Goal: Task Accomplishment & Management: Use online tool/utility

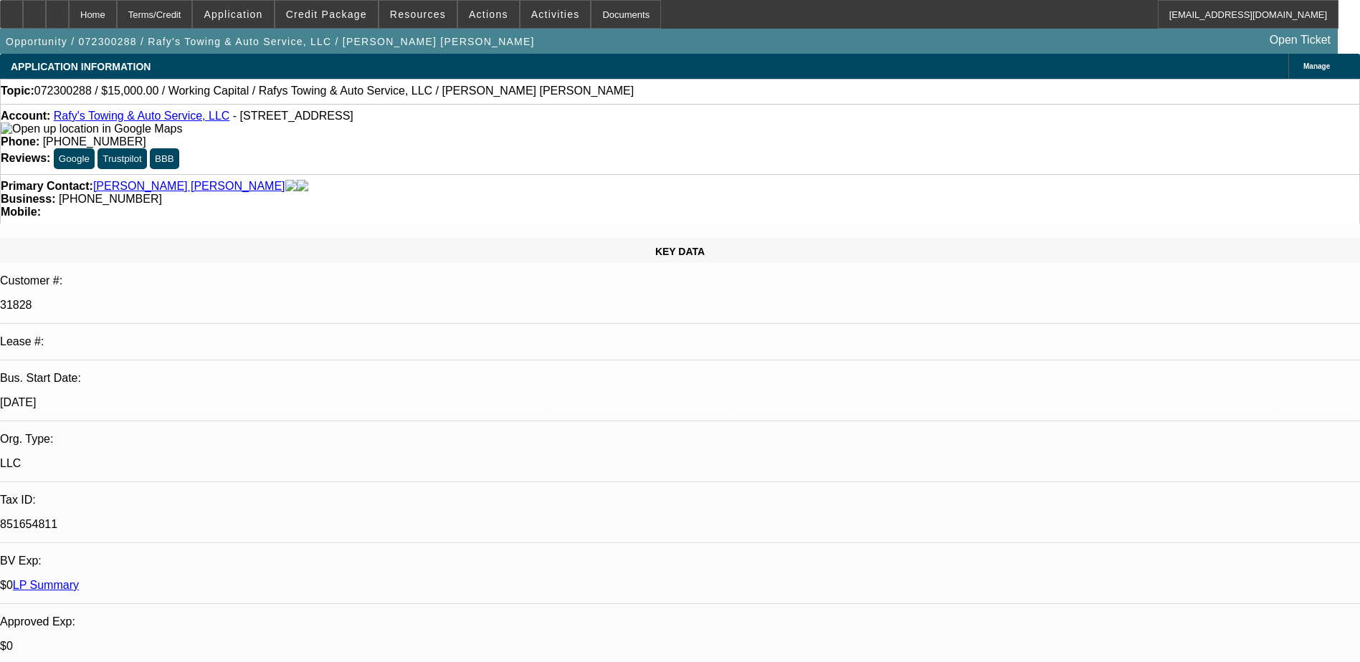
select select "0"
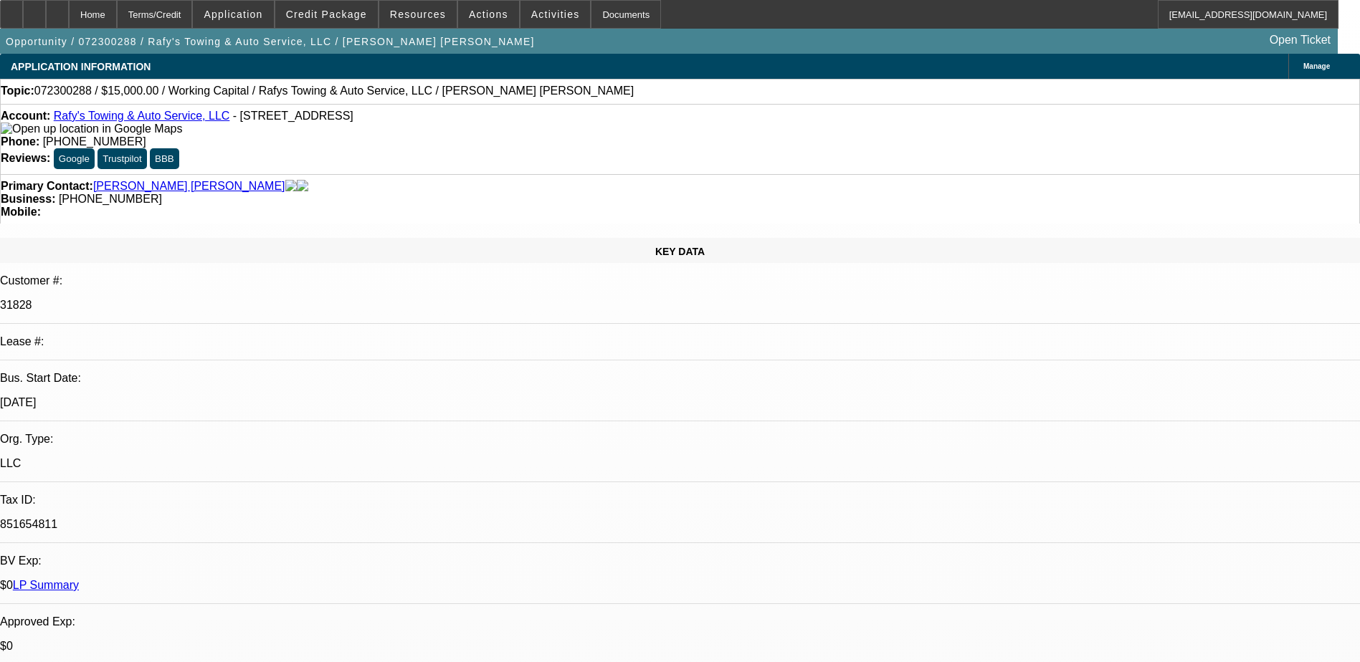
select select "0"
select select "1"
select select "2"
select select "6"
select select "1"
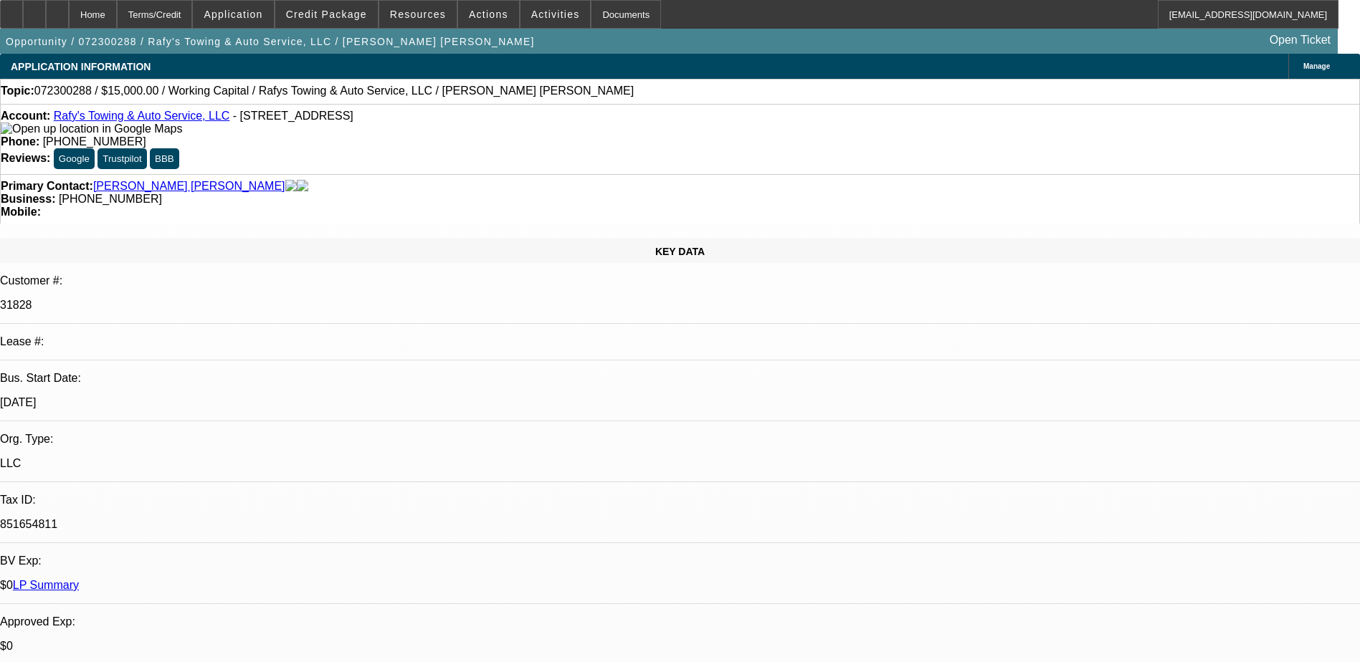
select select "2"
select select "6"
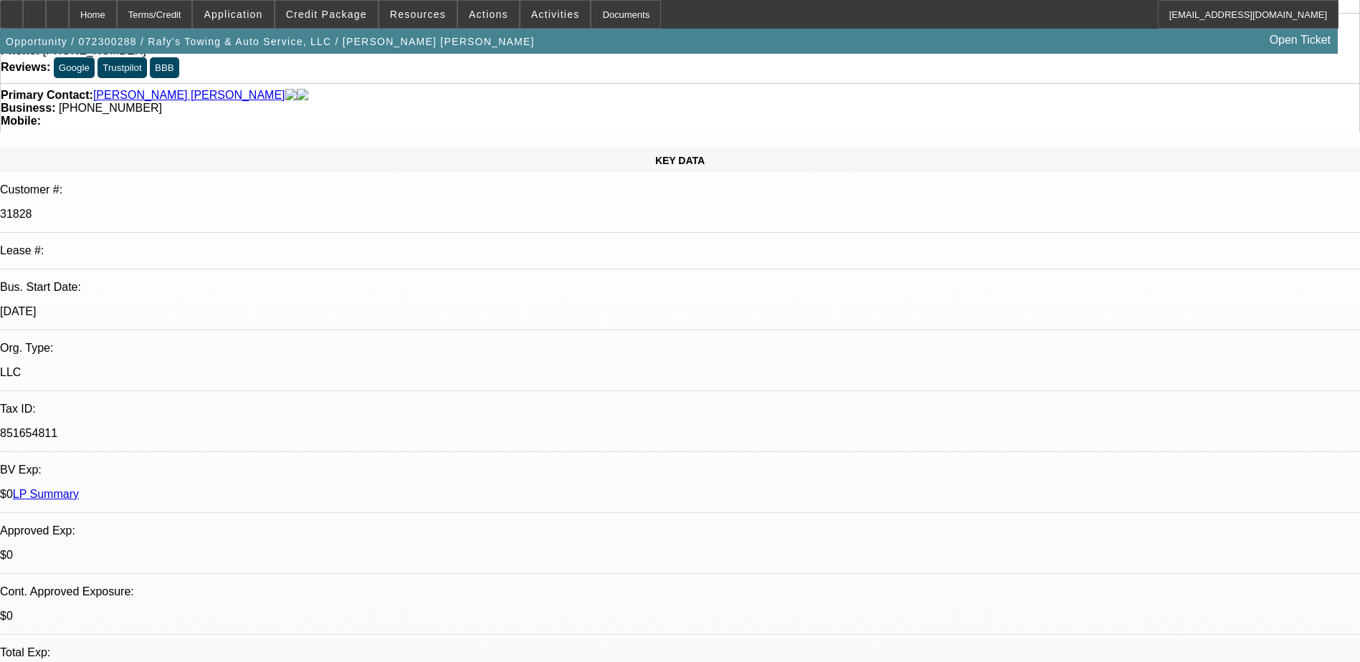
scroll to position [72, 0]
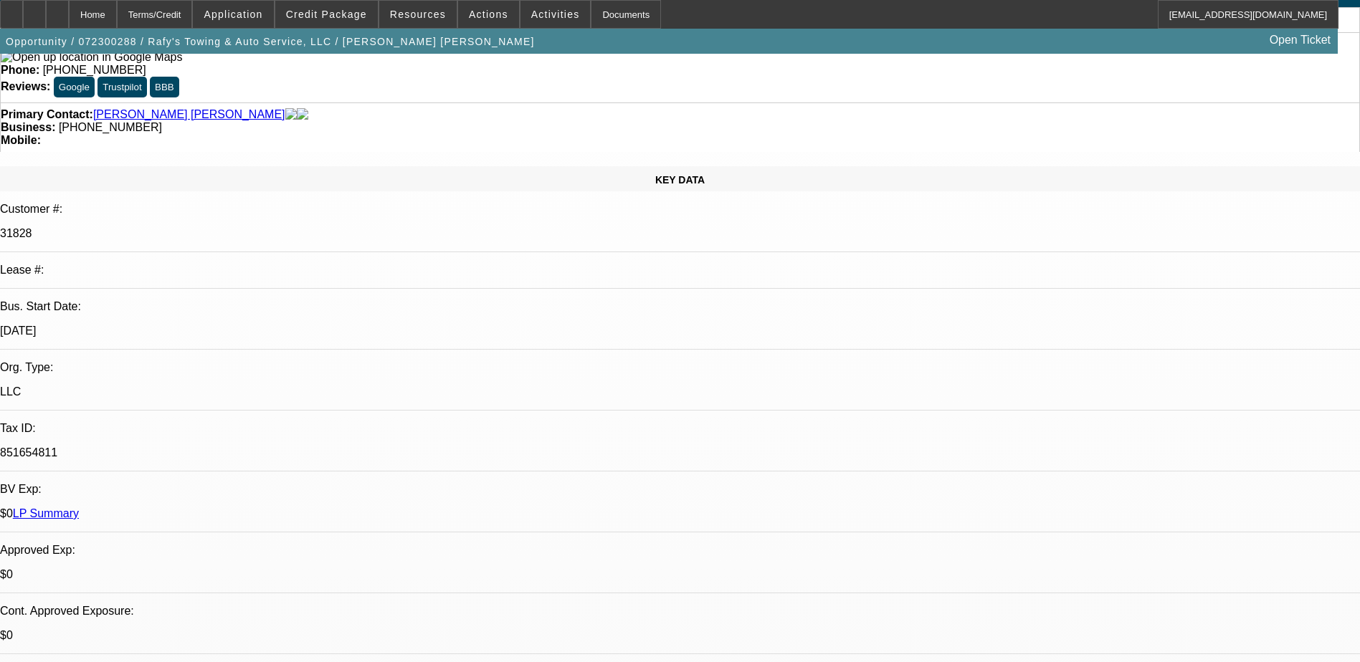
click at [79, 508] on link "LP Summary" at bounding box center [46, 514] width 66 height 12
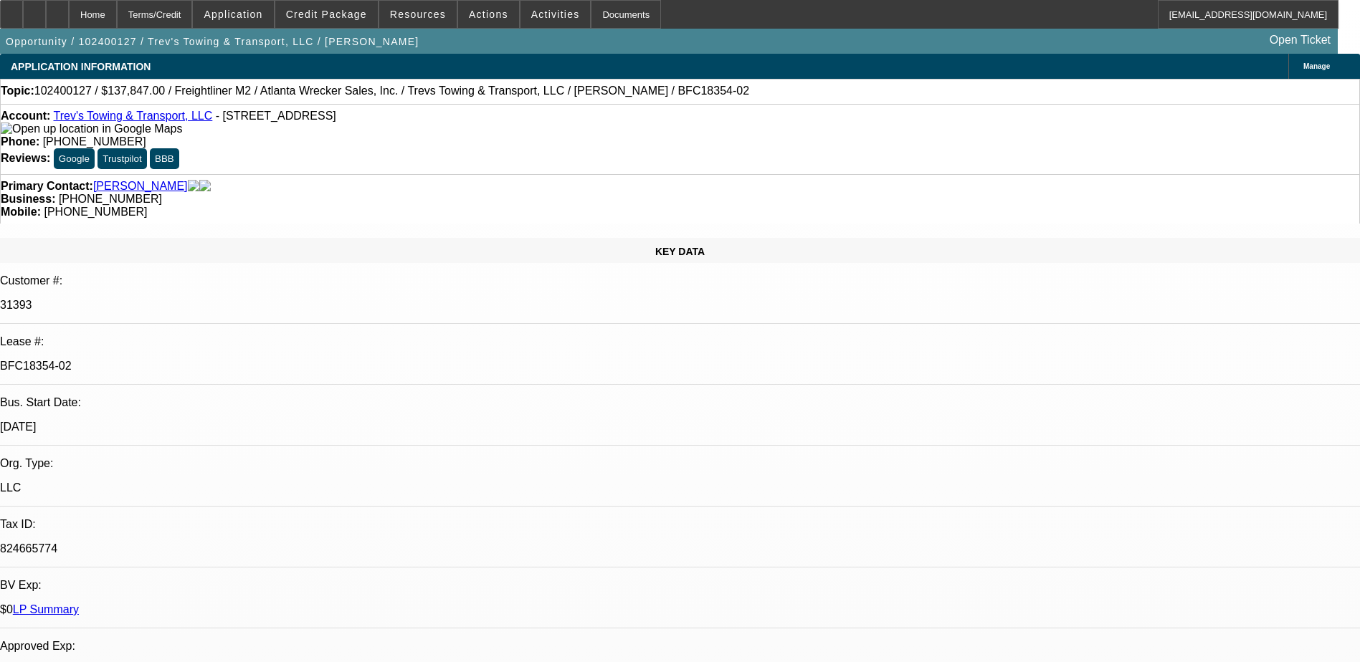
select select "0"
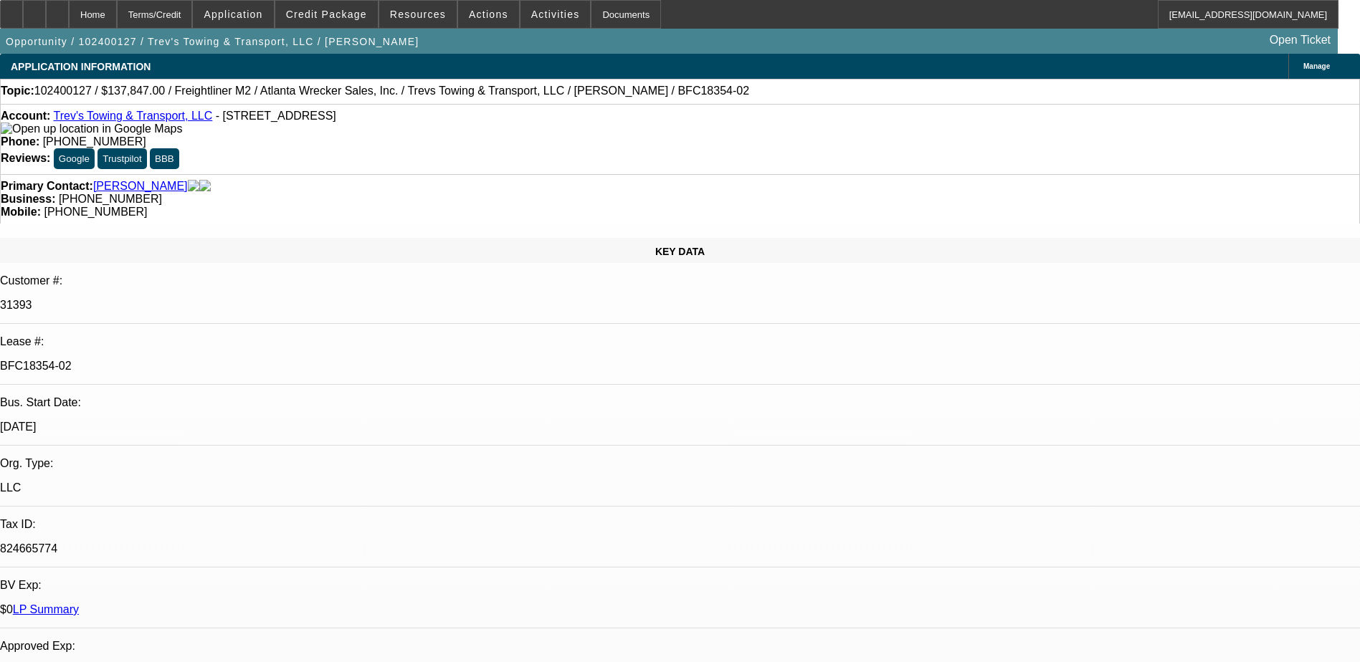
select select "0"
select select "0.1"
select select "0"
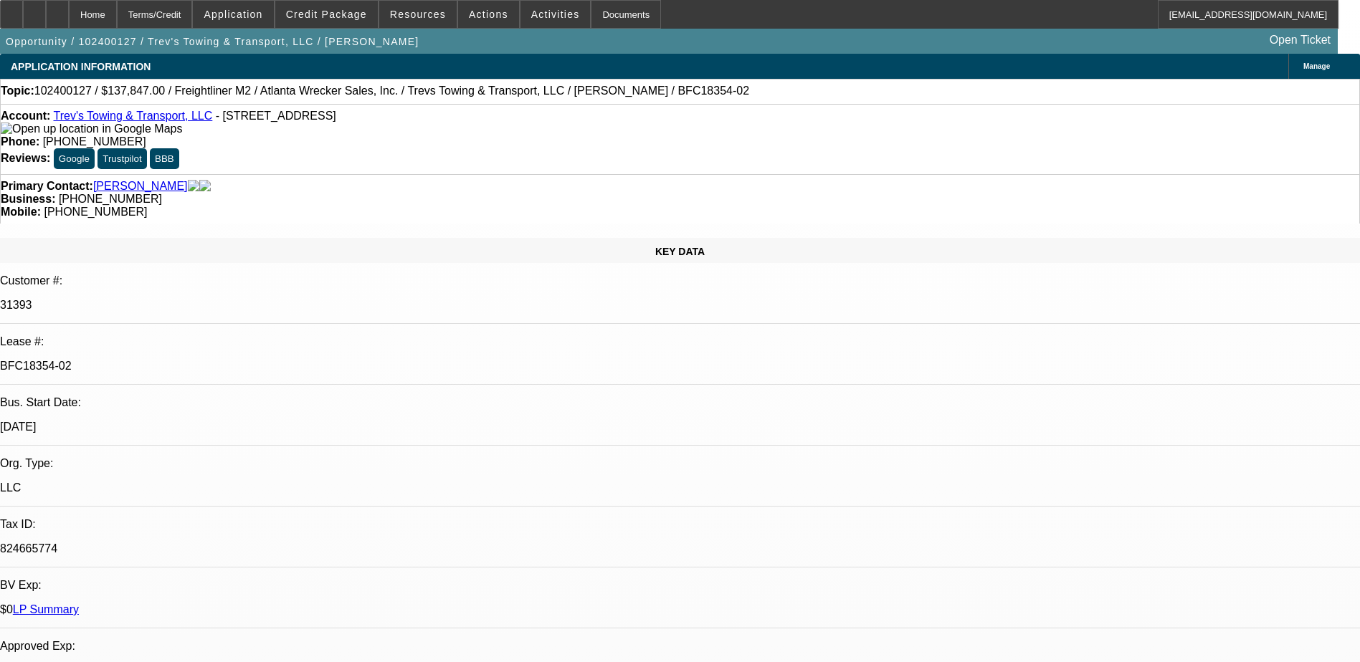
select select "0"
select select "1"
select select "2"
select select "6"
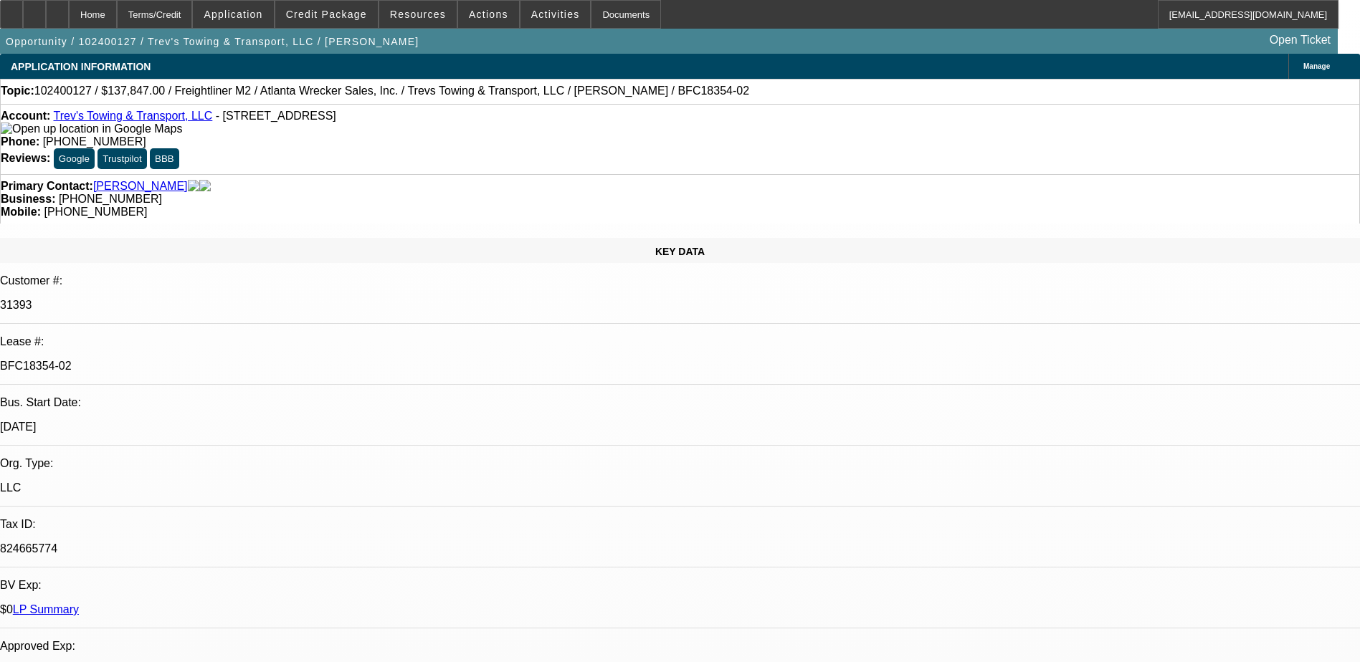
select select "1"
select select "2"
select select "6"
select select "1"
select select "2"
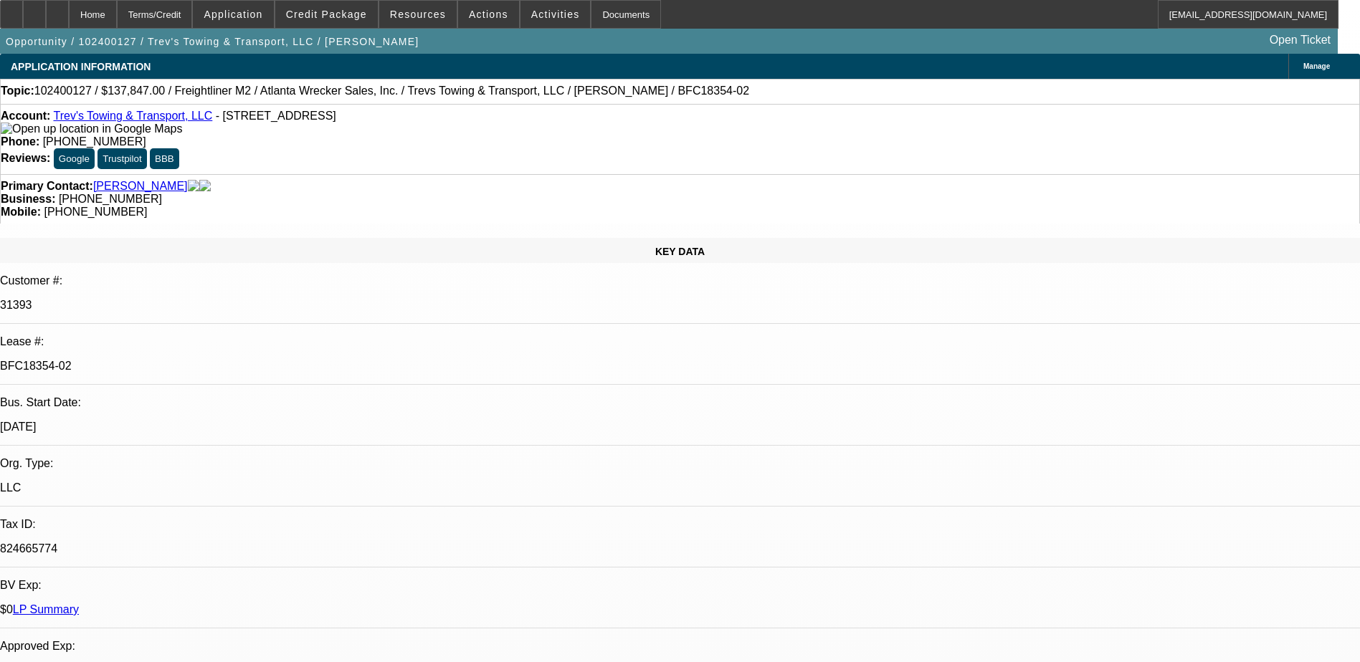
select select "6"
select select "1"
select select "2"
select select "6"
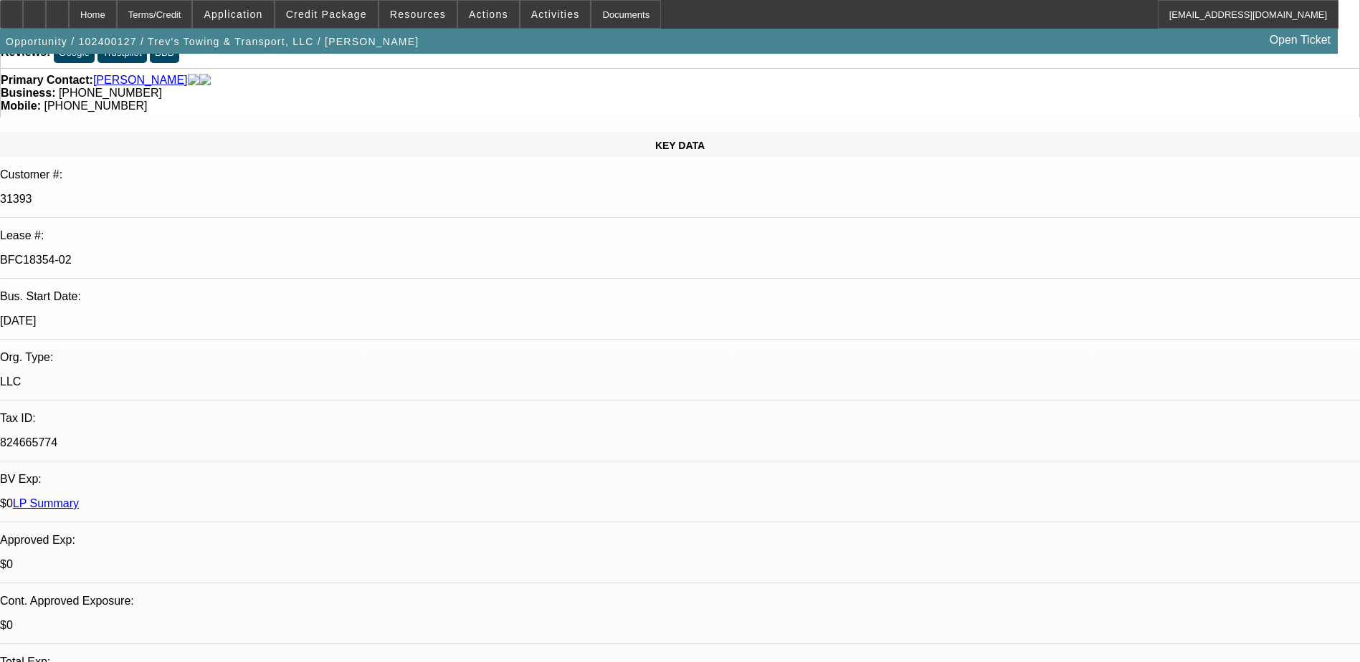
scroll to position [215, 0]
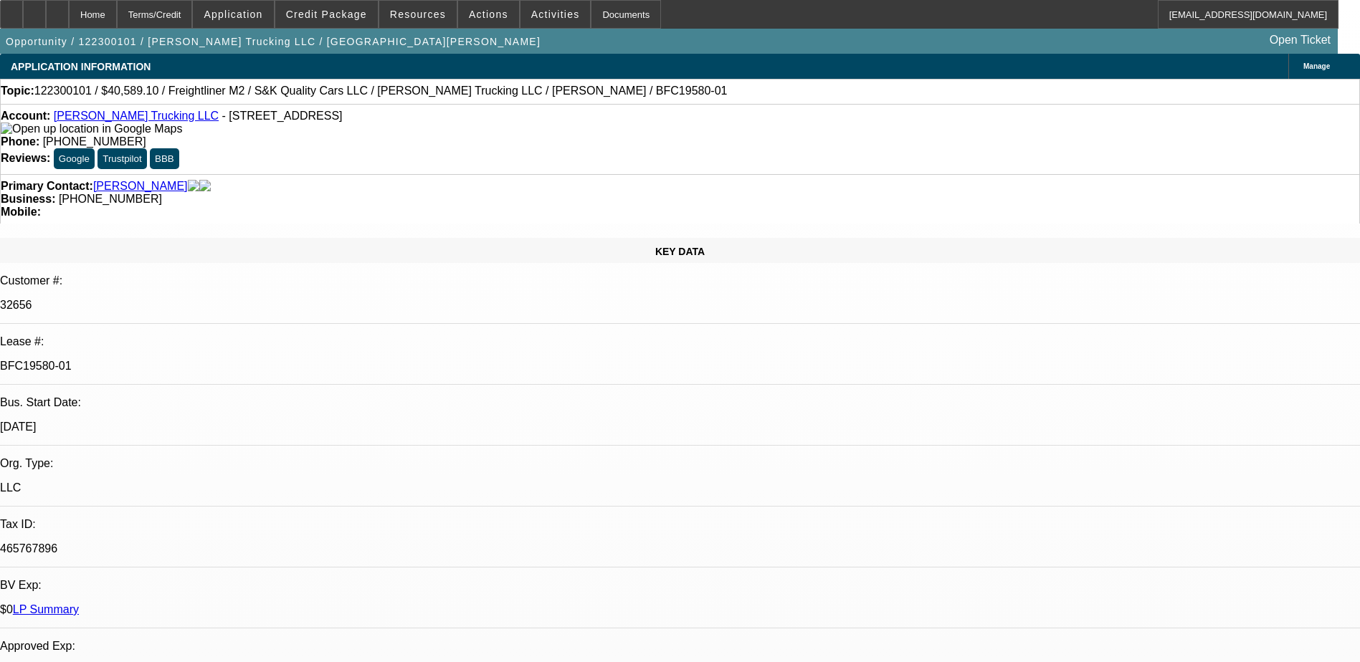
select select "0.1"
select select "2"
select select "0.1"
select select "2"
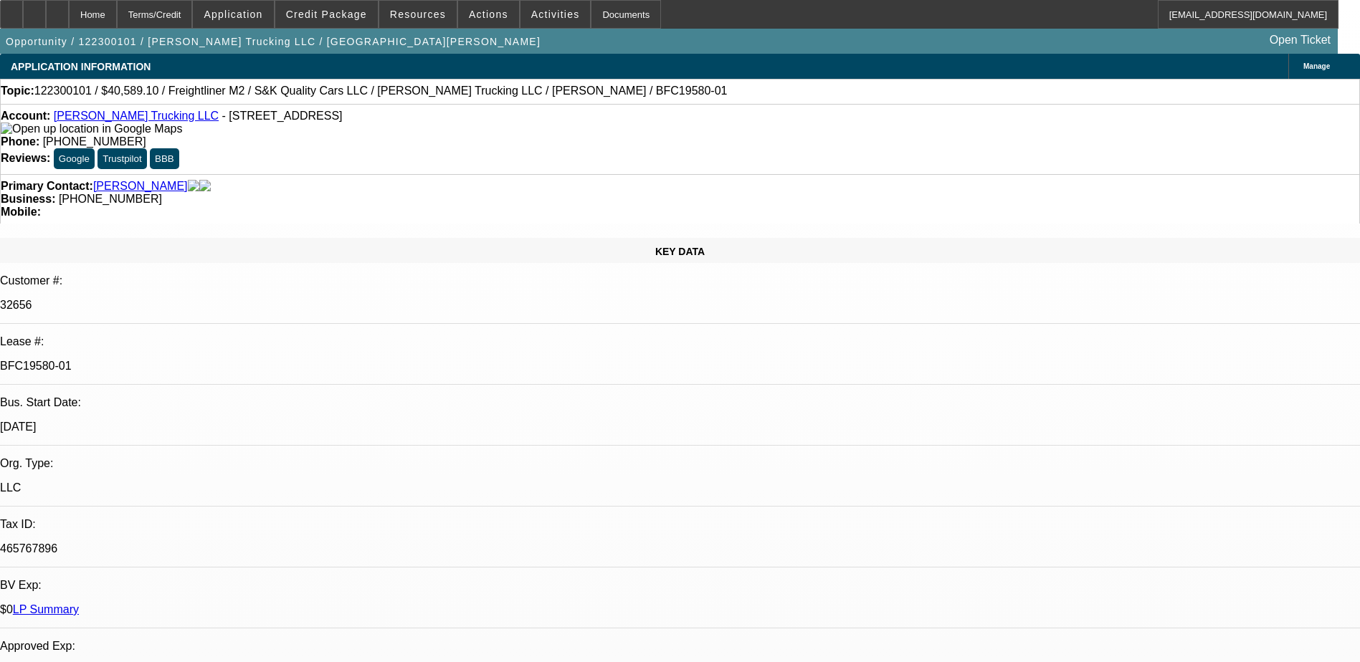
select select "0.1"
select select "2"
select select "0.1"
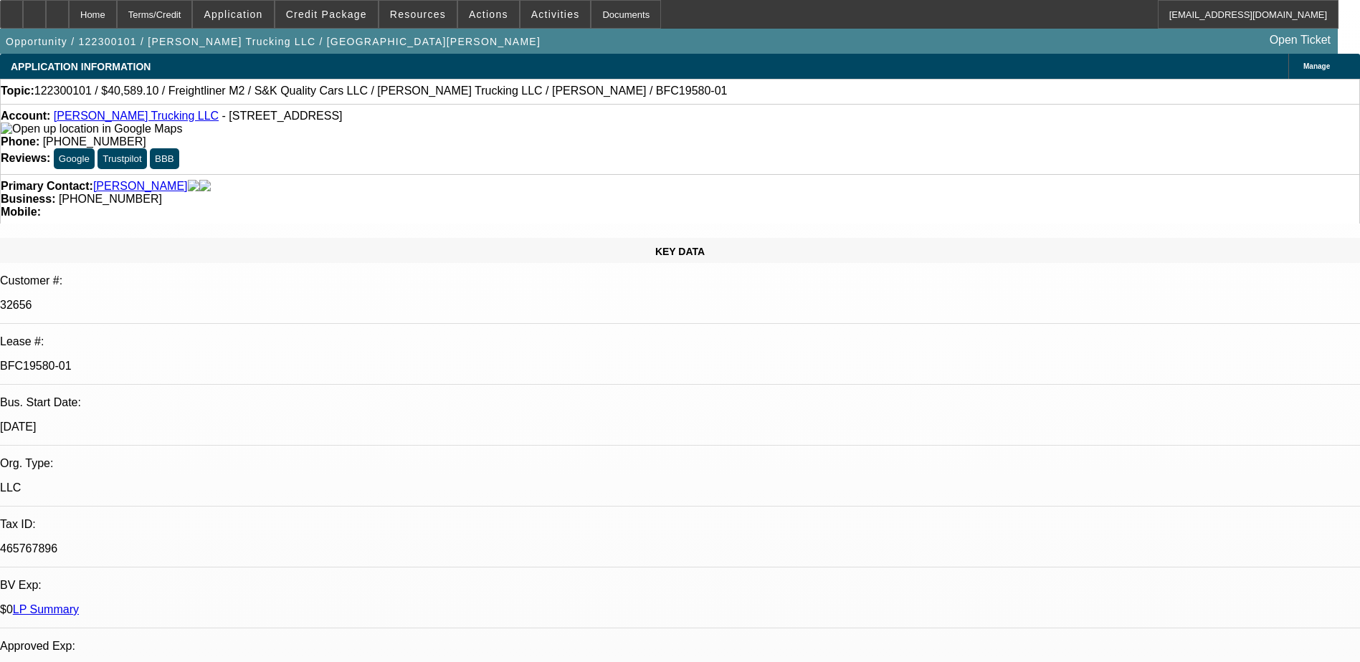
select select "2"
select select "0.1"
select select "1"
select select "2"
select select "4"
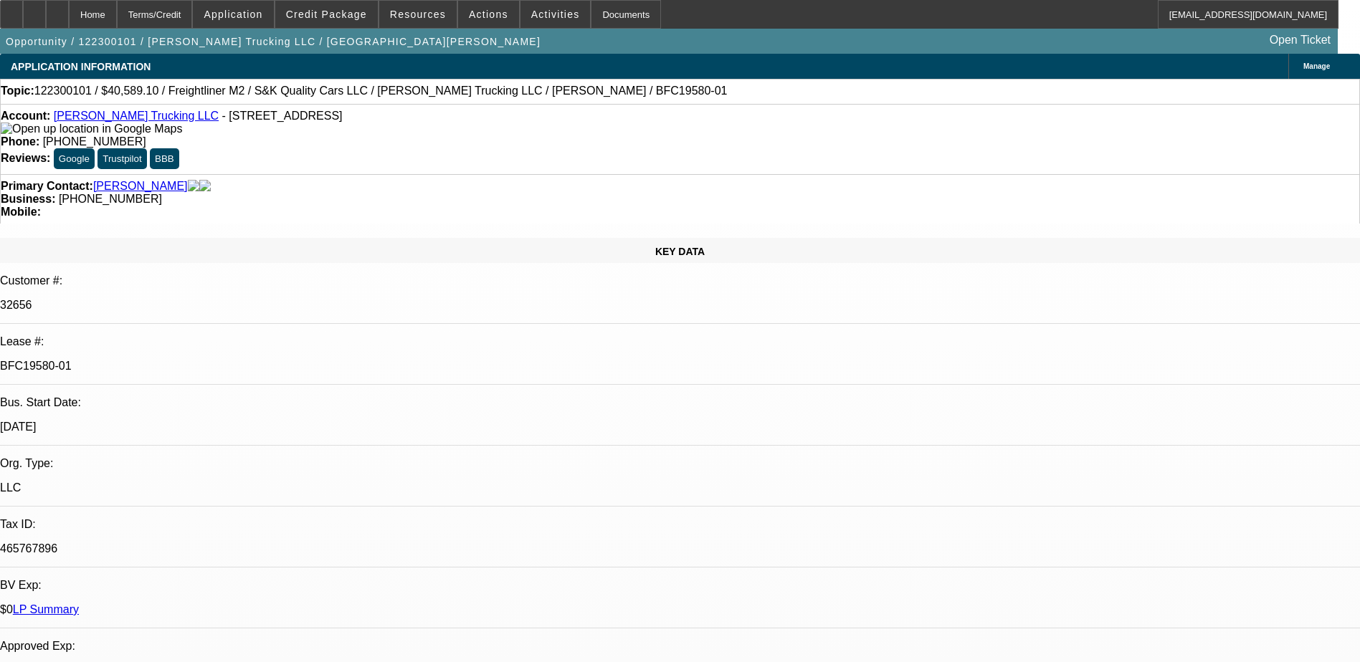
select select "1"
select select "2"
select select "4"
select select "1"
select select "2"
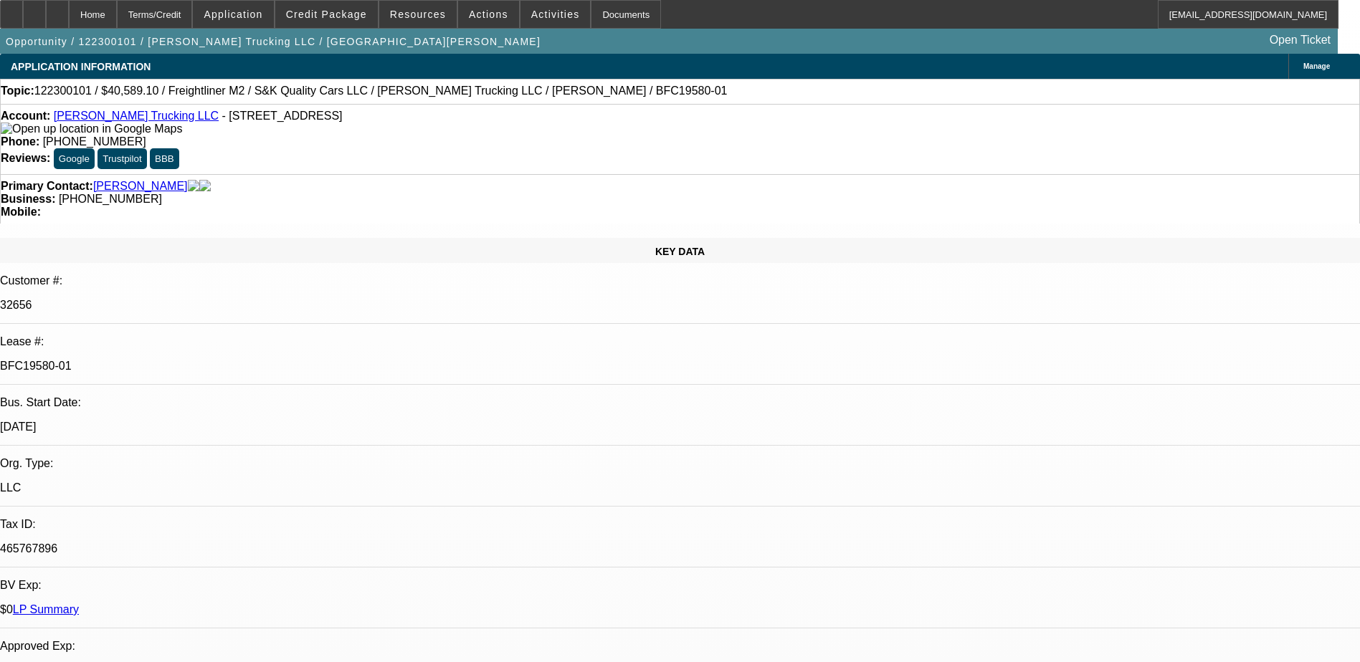
select select "4"
select select "1"
select select "2"
select select "4"
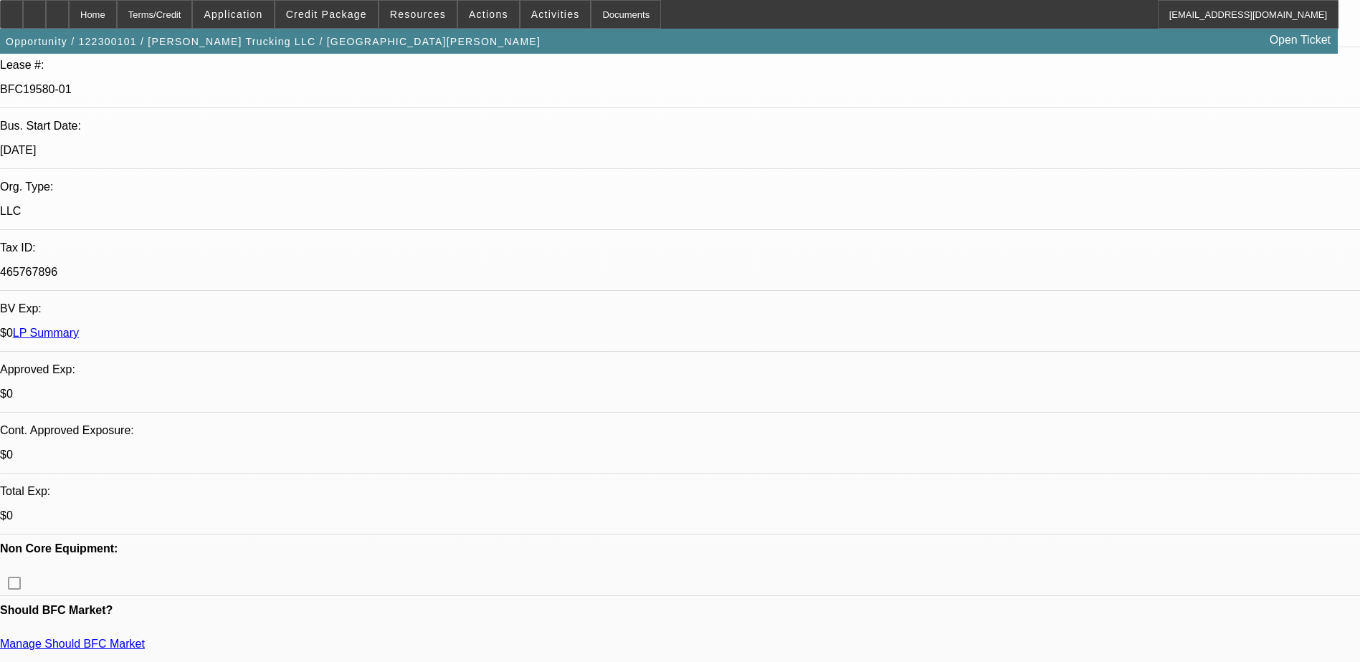
scroll to position [430, 0]
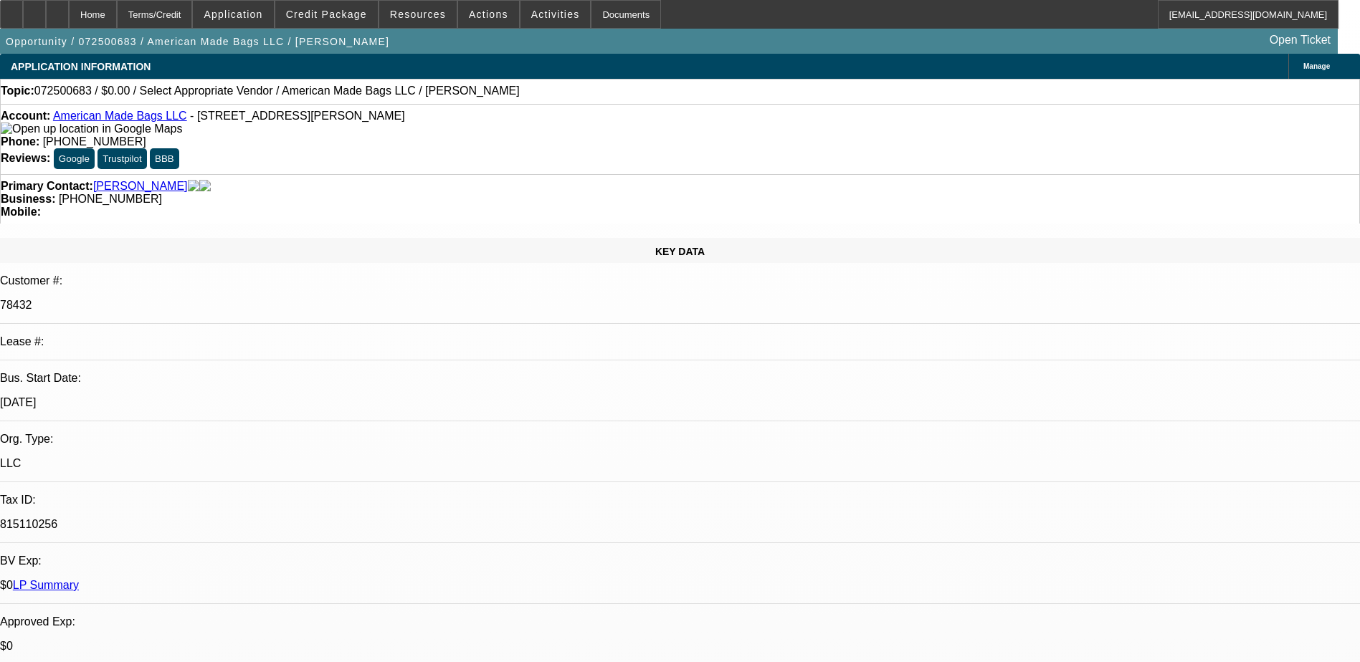
select select "0"
select select "2"
select select "0.1"
select select "4"
